Goal: Find specific page/section: Find specific page/section

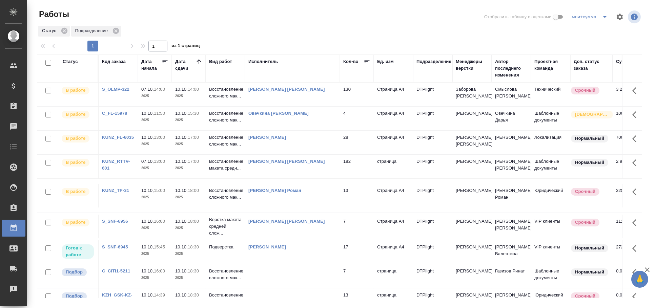
click at [269, 62] on div "Исполнитель" at bounding box center [263, 61] width 30 height 7
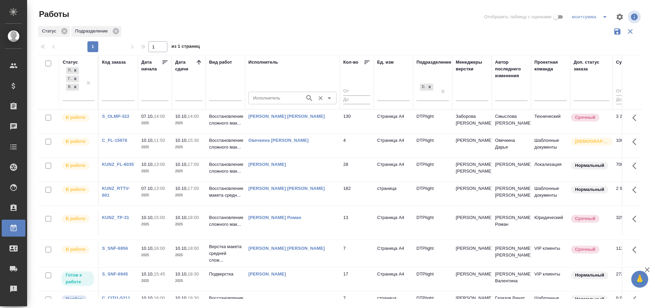
click at [270, 93] on div "Исполнитель" at bounding box center [292, 98] width 88 height 12
type input "крамник"
click at [304, 111] on li "Крамник Артем" at bounding box center [292, 113] width 88 height 12
type input "Крамник Артем"
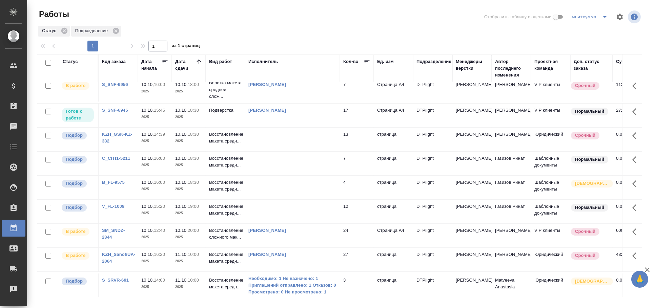
scroll to position [130, 0]
click at [275, 149] on td at bounding box center [292, 140] width 95 height 24
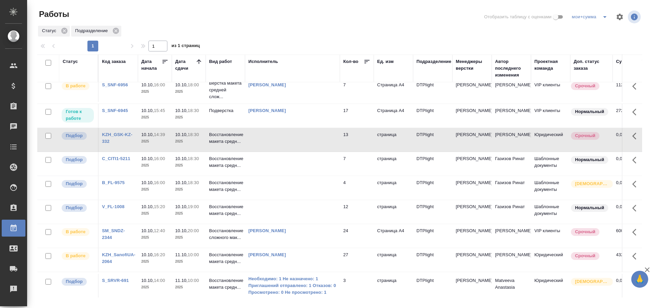
click at [275, 149] on td at bounding box center [292, 140] width 95 height 24
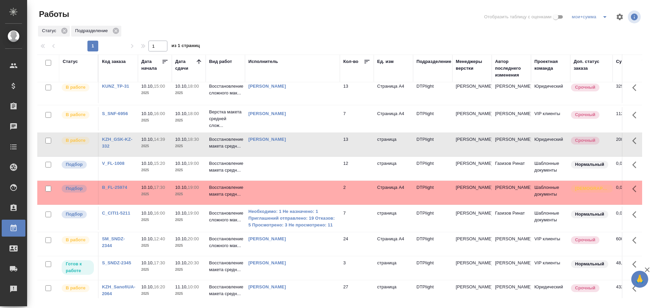
scroll to position [77, 0]
click at [285, 178] on td at bounding box center [292, 169] width 95 height 24
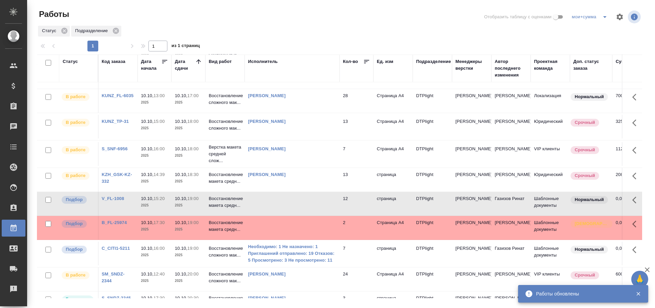
scroll to position [40, 0]
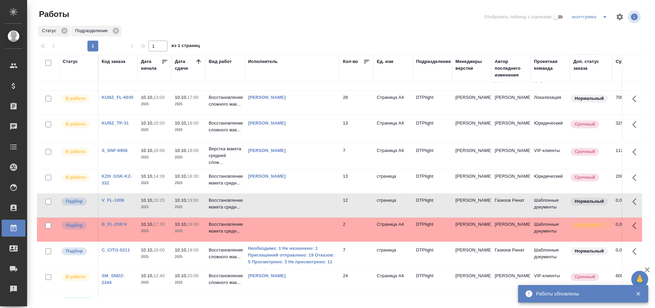
click at [280, 214] on td at bounding box center [292, 206] width 95 height 24
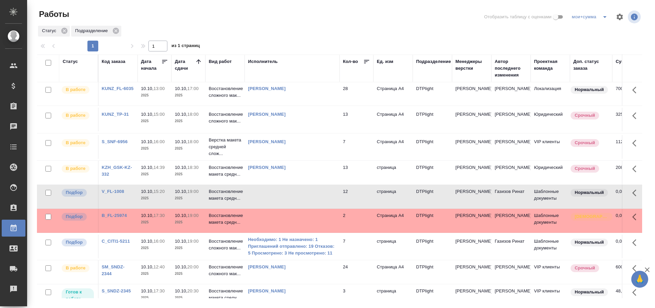
scroll to position [63, 0]
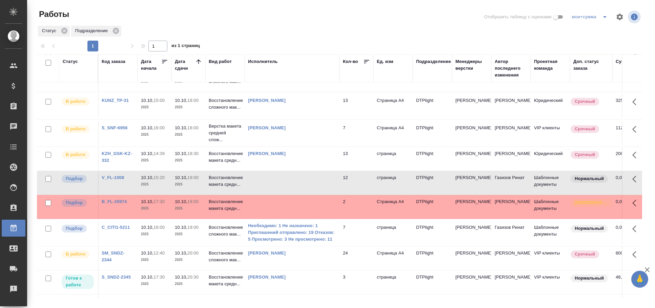
click at [297, 193] on td at bounding box center [292, 183] width 95 height 24
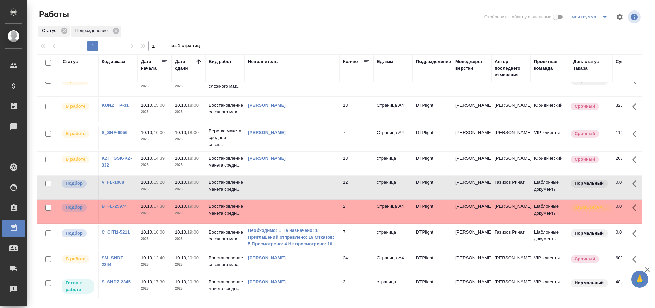
scroll to position [66, 0]
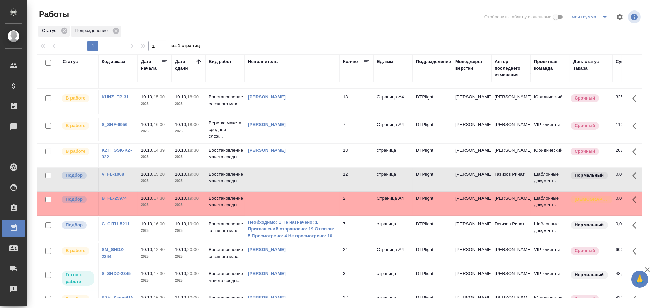
click at [209, 111] on td "Восстановление сложного мак..." at bounding box center [224, 102] width 39 height 24
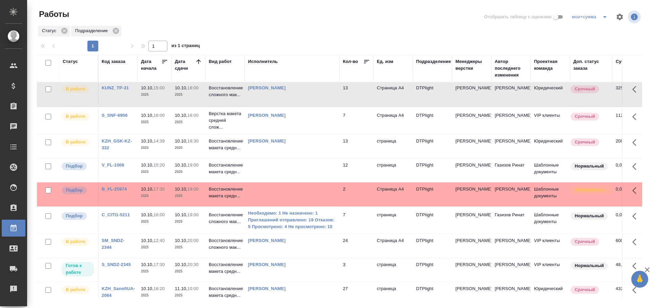
scroll to position [0, 0]
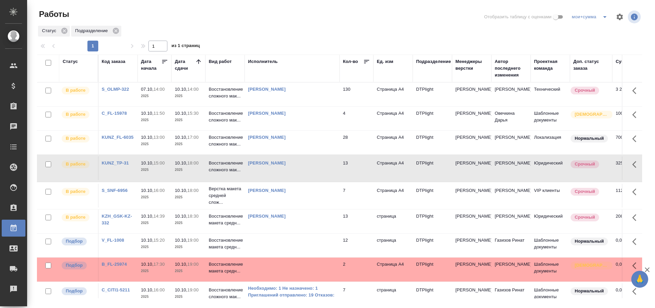
click at [74, 65] on div "Статус" at bounding box center [79, 68] width 32 height 20
click at [68, 63] on div "Статус" at bounding box center [70, 61] width 15 height 7
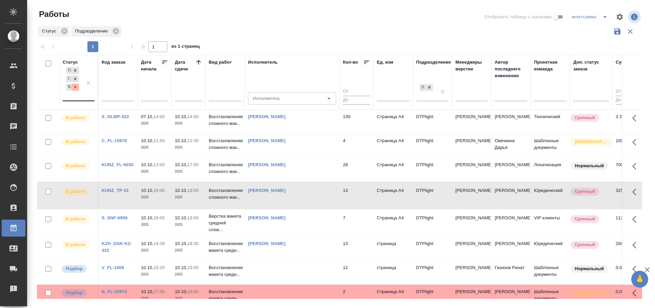
click at [76, 89] on icon at bounding box center [75, 87] width 5 height 5
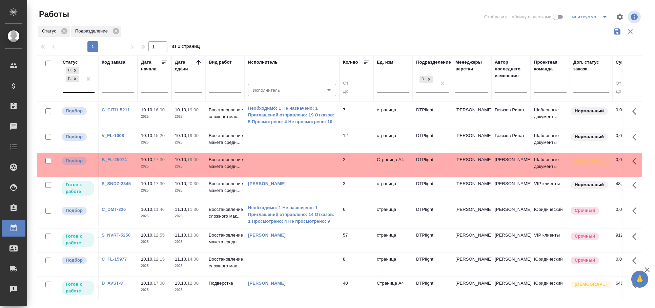
click at [303, 147] on td at bounding box center [292, 141] width 95 height 24
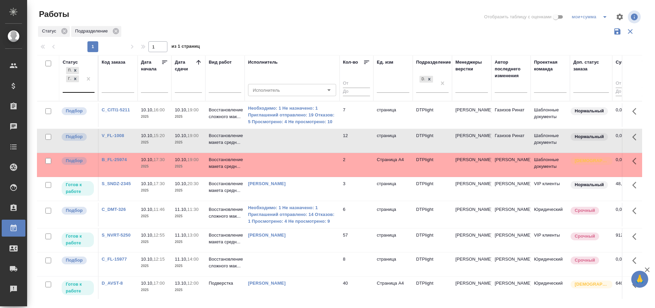
drag, startPoint x: 295, startPoint y: 137, endPoint x: 269, endPoint y: 148, distance: 28.4
click at [269, 148] on td at bounding box center [292, 141] width 95 height 24
click at [257, 142] on td at bounding box center [292, 141] width 95 height 24
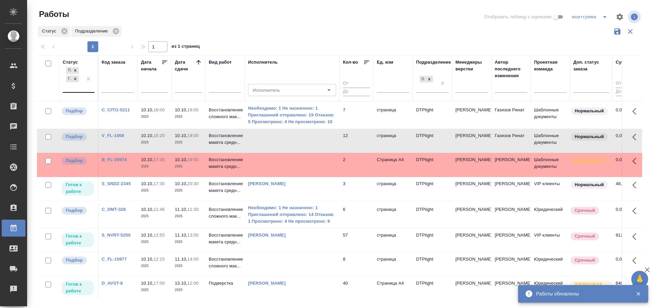
click at [231, 122] on td "Восстановление сложного мак..." at bounding box center [224, 115] width 39 height 24
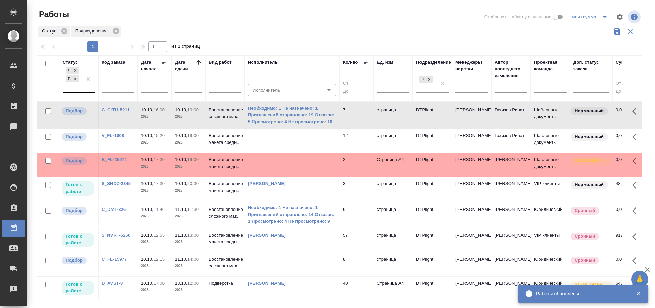
click at [231, 121] on td "Восстановление сложного мак..." at bounding box center [224, 115] width 39 height 24
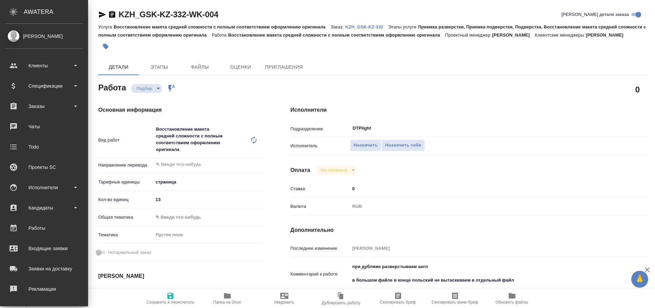
type textarea "x"
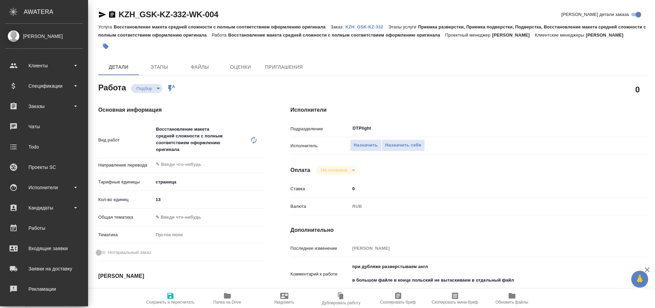
type textarea "x"
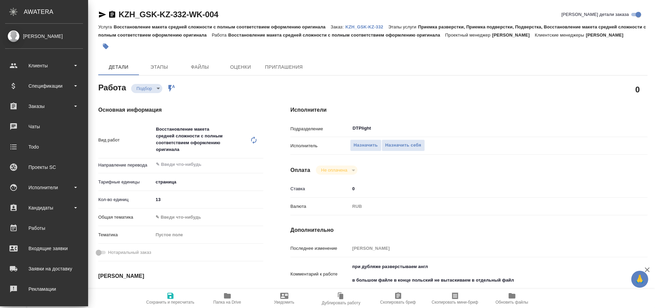
type textarea "x"
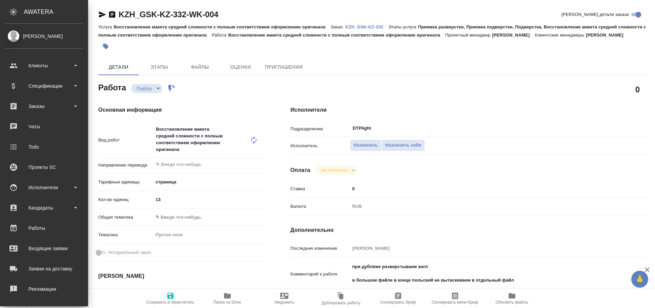
type textarea "x"
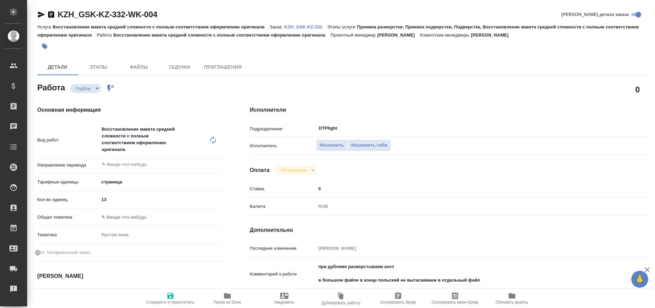
type textarea "x"
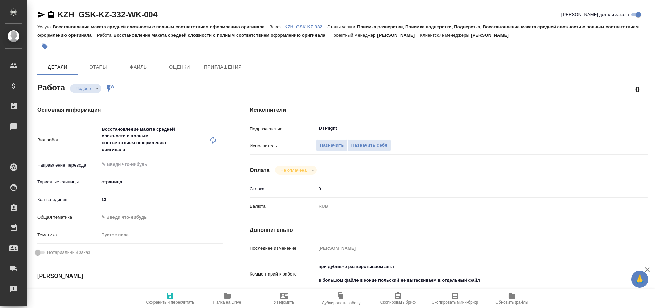
type textarea "x"
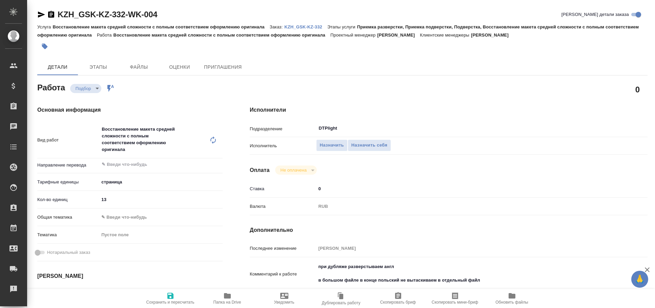
type textarea "x"
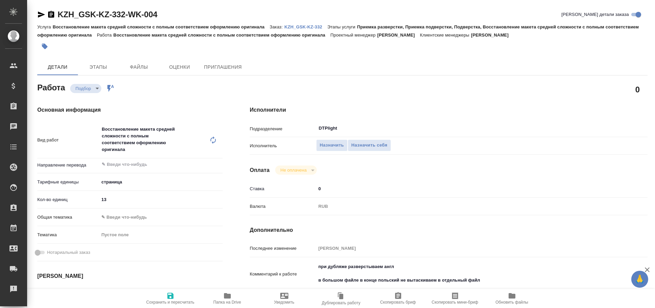
click at [42, 15] on icon "button" at bounding box center [41, 15] width 7 height 6
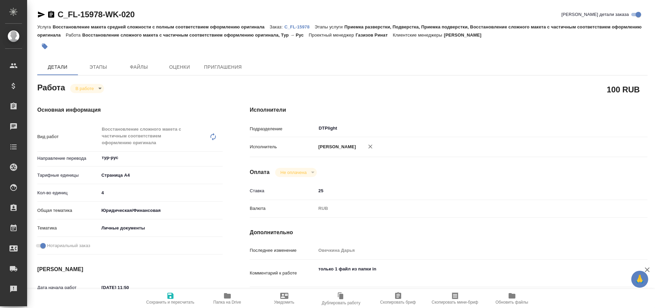
type textarea "x"
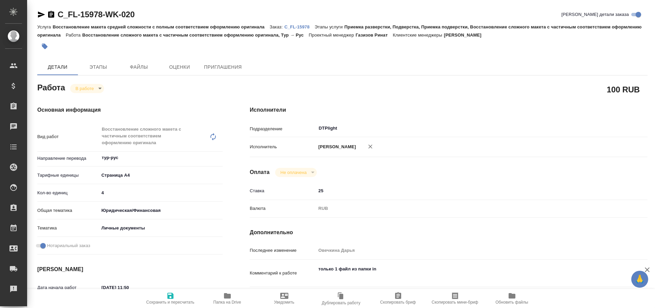
type textarea "x"
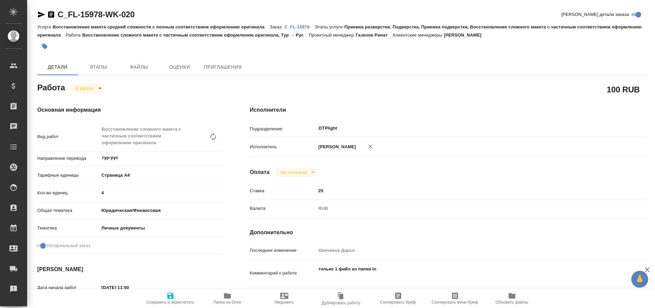
type textarea "x"
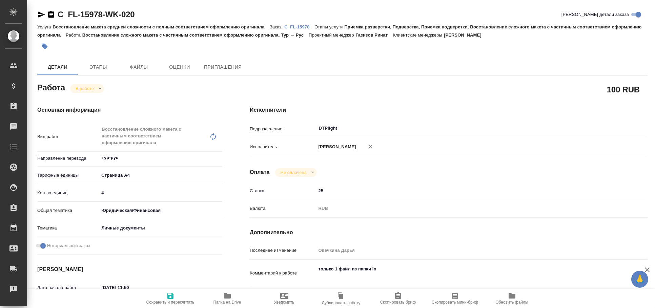
type textarea "x"
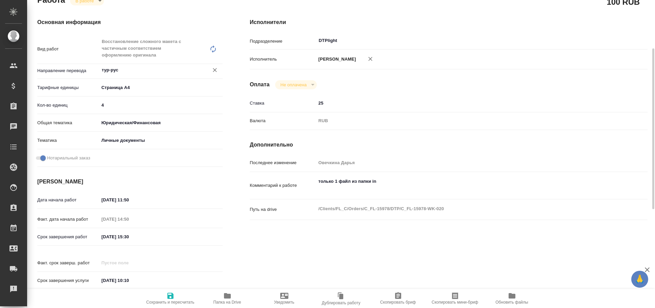
scroll to position [90, 0]
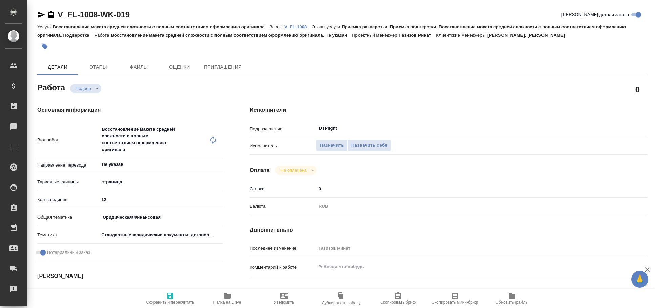
type textarea "x"
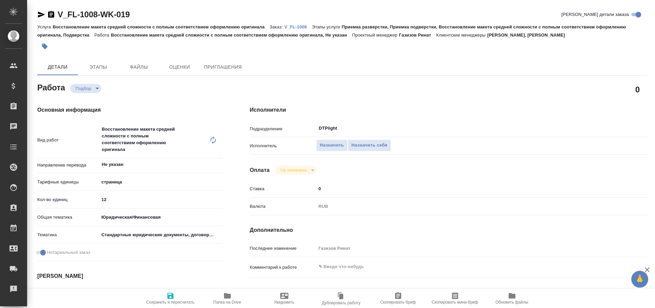
type textarea "x"
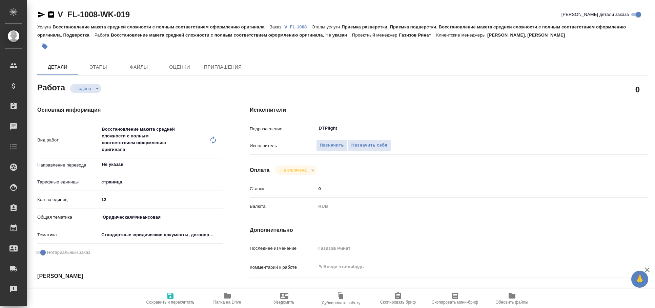
type textarea "x"
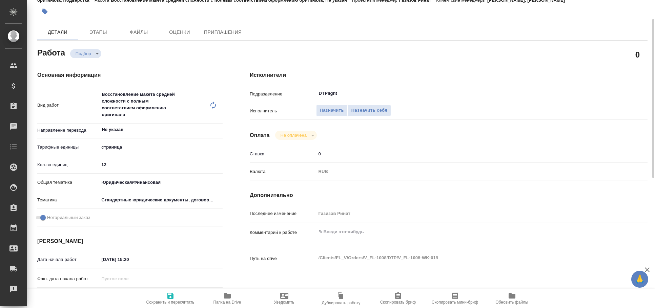
scroll to position [36, 0]
type textarea "x"
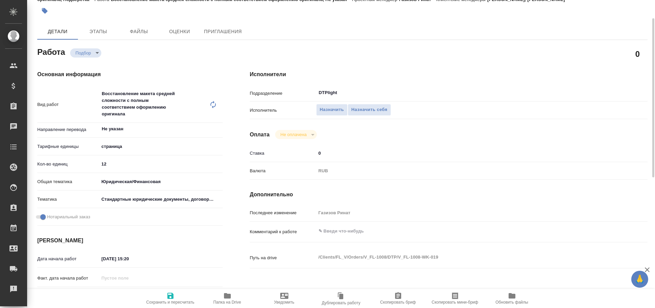
type textarea "x"
click at [216, 295] on span "Папка на Drive" at bounding box center [227, 298] width 49 height 13
type textarea "x"
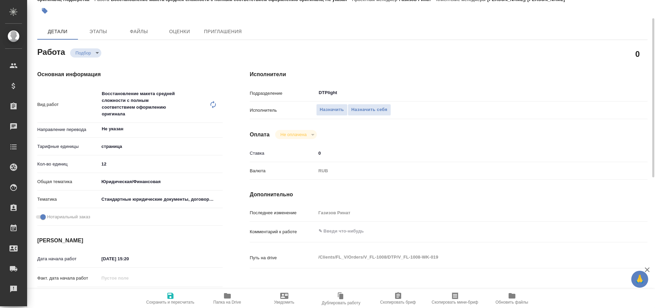
type textarea "x"
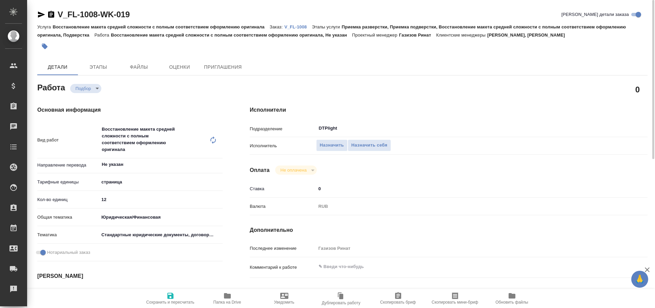
click at [38, 15] on icon "button" at bounding box center [41, 15] width 8 height 8
type textarea "x"
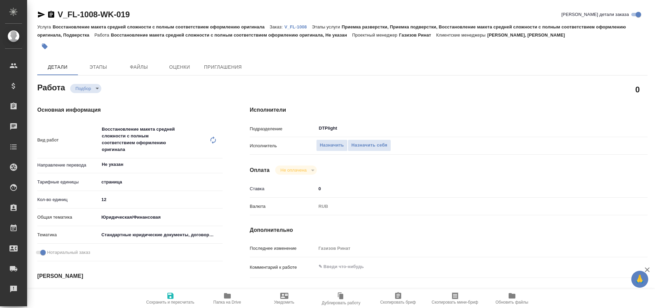
type textarea "x"
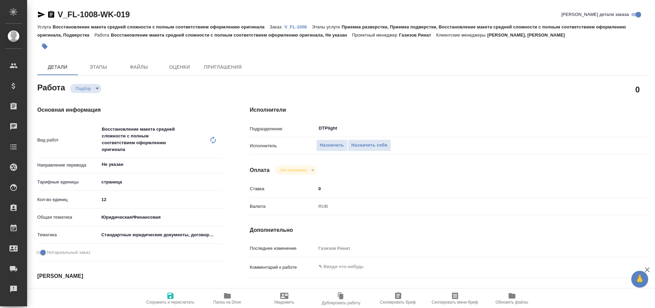
type textarea "x"
click at [37, 16] on icon "button" at bounding box center [41, 15] width 8 height 8
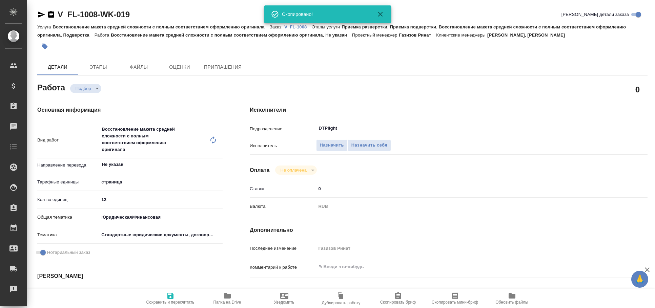
type textarea "x"
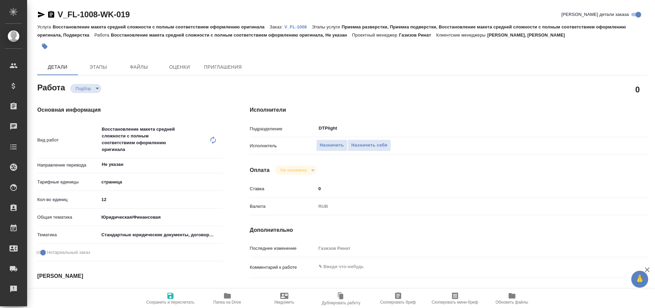
type textarea "x"
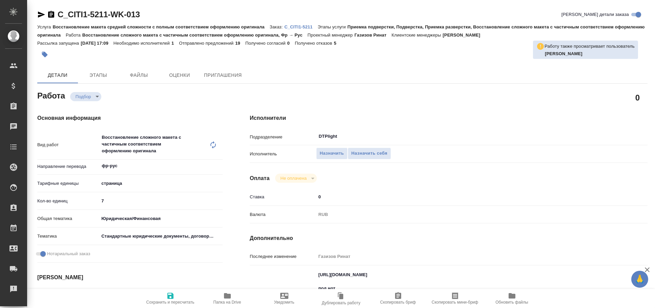
type textarea "x"
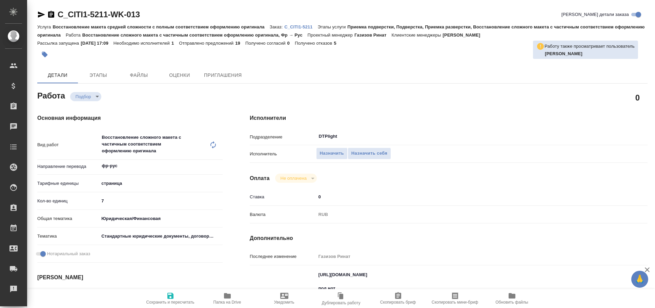
type textarea "x"
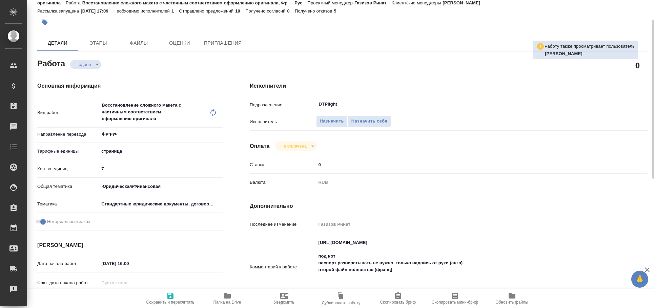
scroll to position [36, 0]
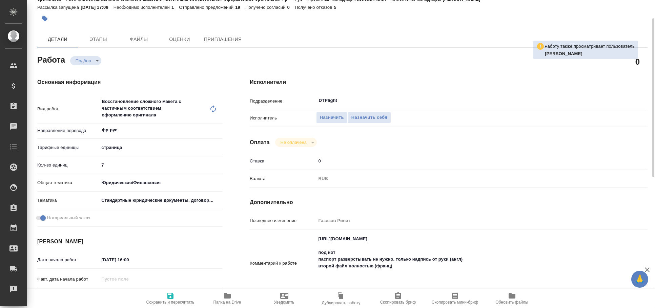
type textarea "x"
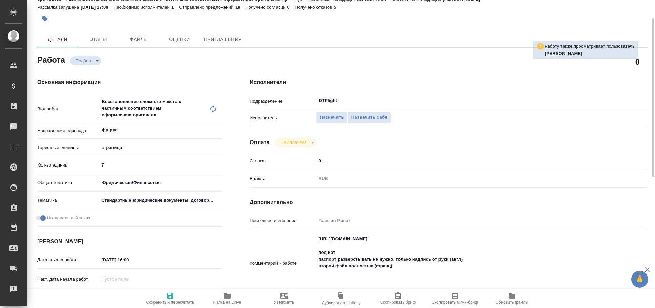
type textarea "x"
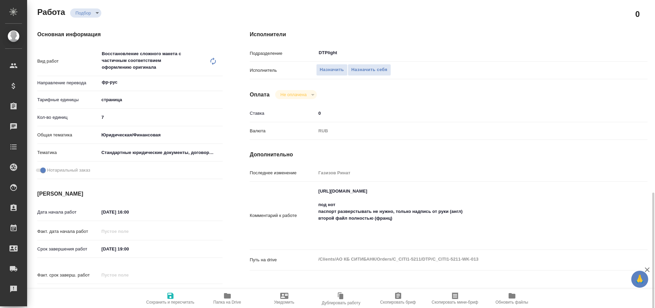
scroll to position [0, 0]
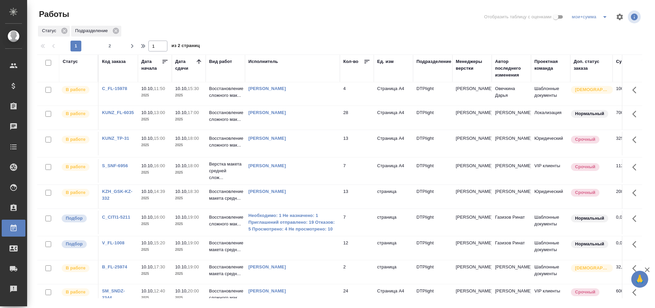
scroll to position [24, 0]
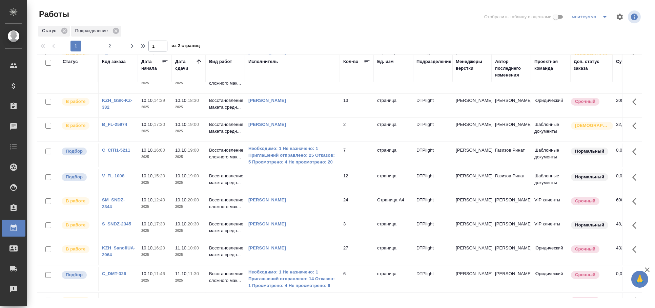
scroll to position [61, 0]
